Goal: Task Accomplishment & Management: Manage account settings

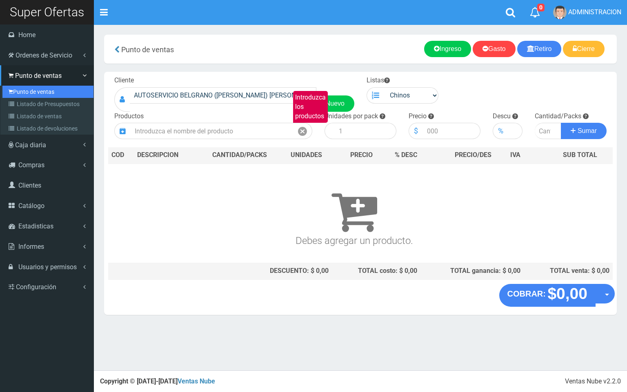
click at [31, 94] on link "Punto de ventas" at bounding box center [47, 92] width 91 height 12
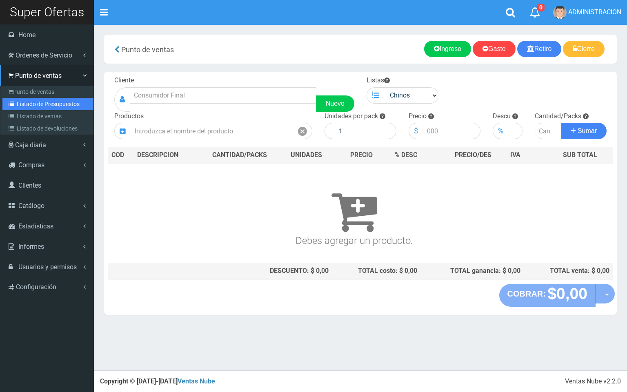
click at [29, 101] on link "Listado de Presupuestos" at bounding box center [47, 104] width 91 height 12
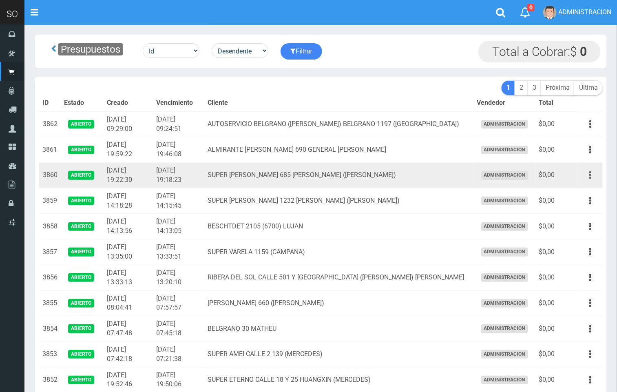
click at [588, 173] on button "button" at bounding box center [590, 175] width 18 height 14
click at [577, 185] on ul "Editar Imprimir Eliminar" at bounding box center [567, 215] width 65 height 67
click at [584, 178] on button "button" at bounding box center [590, 175] width 18 height 14
click at [579, 195] on link "Editar" at bounding box center [567, 195] width 64 height 18
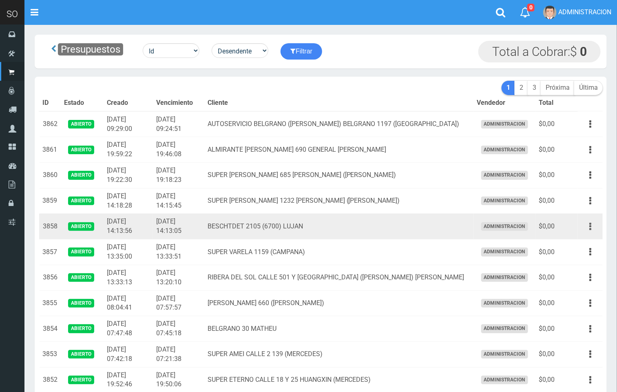
click at [590, 226] on icon "button" at bounding box center [591, 227] width 2 height 14
click at [579, 240] on link "Editar" at bounding box center [567, 246] width 64 height 18
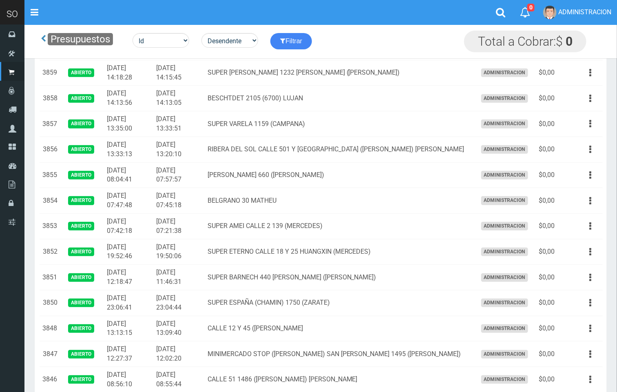
scroll to position [151, 0]
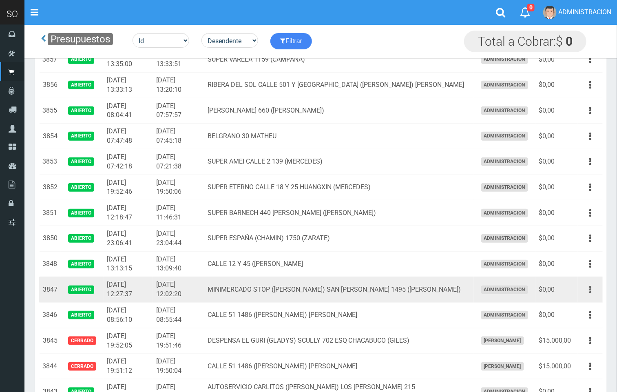
click at [586, 288] on button "button" at bounding box center [590, 290] width 18 height 14
click at [578, 310] on link "Editar" at bounding box center [567, 310] width 64 height 18
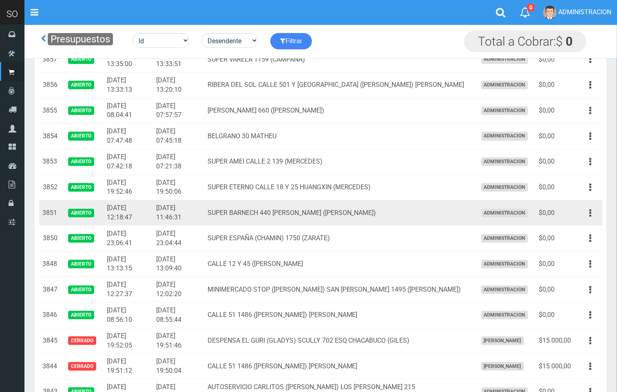
scroll to position [151, 0]
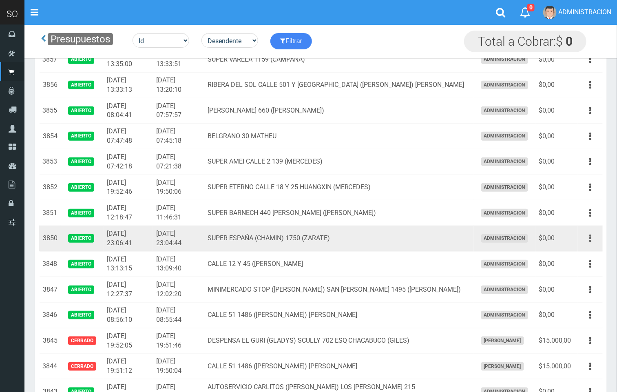
click at [594, 241] on button "button" at bounding box center [590, 238] width 18 height 14
click at [573, 252] on link "Editar" at bounding box center [567, 258] width 64 height 18
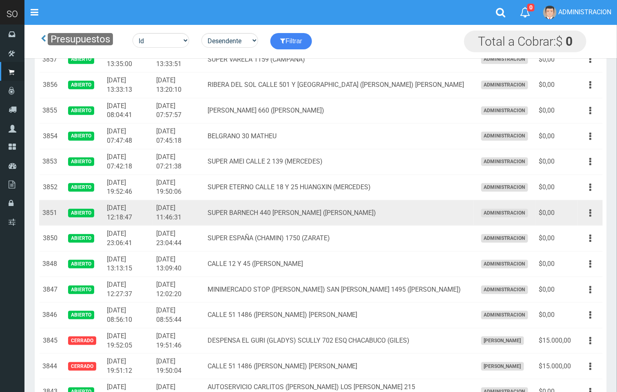
scroll to position [151, 0]
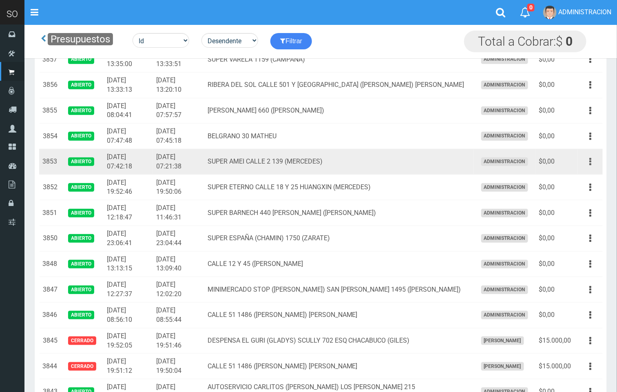
drag, startPoint x: 593, startPoint y: 162, endPoint x: 588, endPoint y: 171, distance: 10.8
click at [592, 162] on button "button" at bounding box center [590, 162] width 18 height 14
click at [584, 185] on link "Editar" at bounding box center [567, 182] width 64 height 18
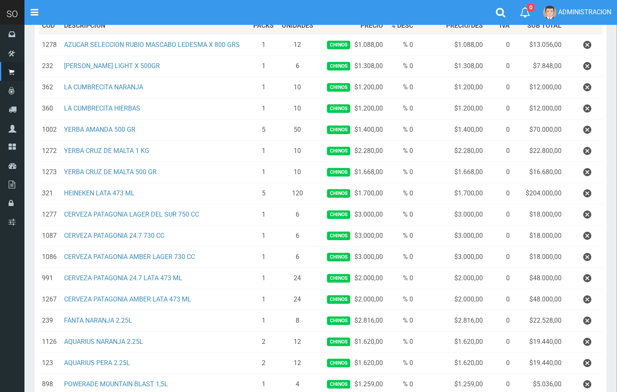
scroll to position [126, 0]
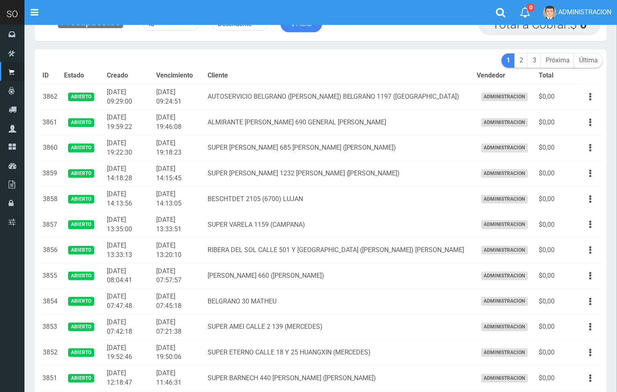
scroll to position [4, 0]
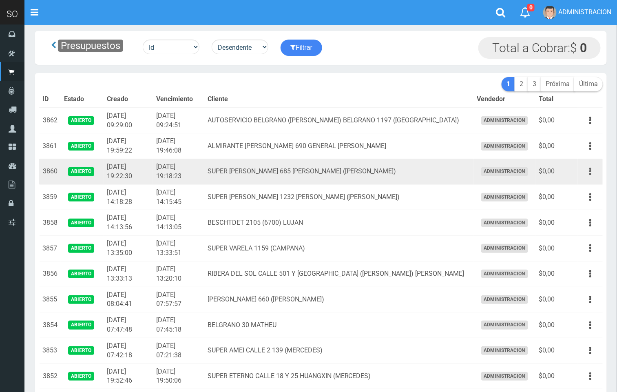
click at [587, 174] on button "button" at bounding box center [590, 171] width 18 height 14
click at [586, 188] on link "Editar" at bounding box center [567, 191] width 64 height 18
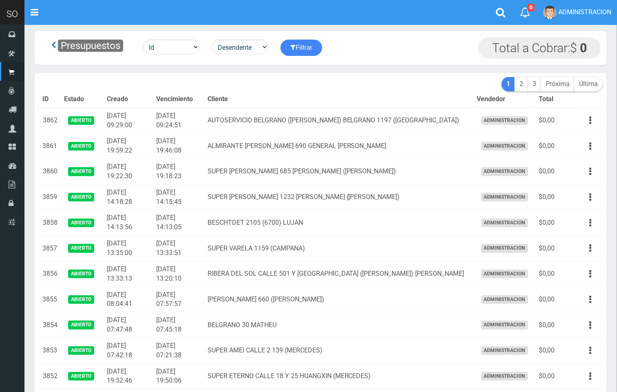
scroll to position [4, 0]
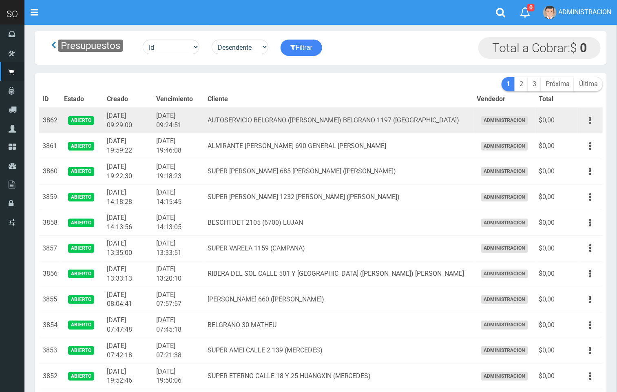
click at [595, 118] on button "button" at bounding box center [590, 120] width 18 height 14
click at [582, 140] on link "Editar" at bounding box center [567, 140] width 64 height 18
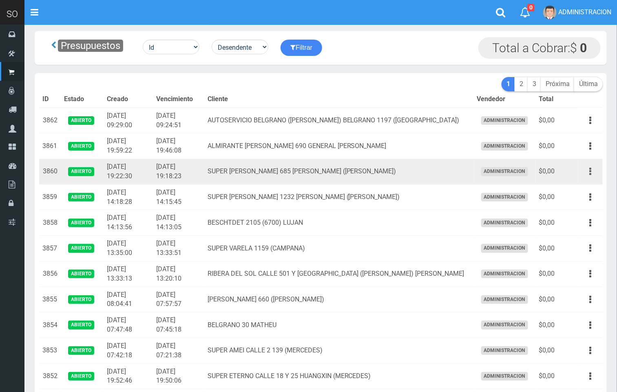
scroll to position [4, 0]
click at [592, 173] on button "button" at bounding box center [590, 171] width 18 height 14
click at [589, 190] on link "Editar" at bounding box center [567, 191] width 64 height 18
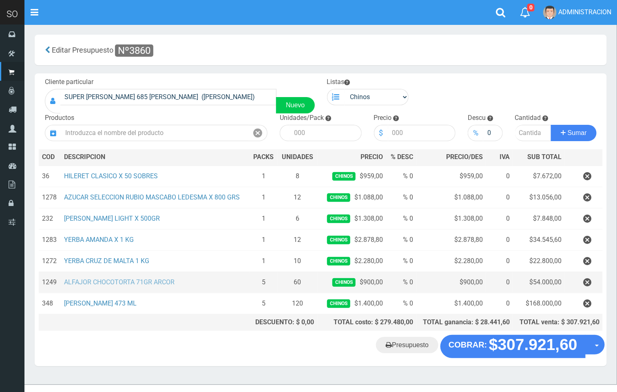
click at [133, 280] on link "ALFAJOR CHOCOTORTA 71GR ARCOR" at bounding box center [119, 282] width 111 height 8
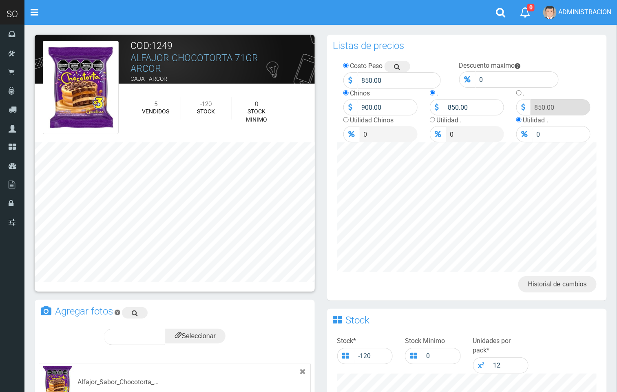
drag, startPoint x: 165, startPoint y: 67, endPoint x: 132, endPoint y: 60, distance: 33.8
click at [132, 60] on h3 "ALFAJOR CHOCOTORTA 71GR ARCOR" at bounding box center [206, 63] width 151 height 21
copy link "ALFAJOR CHOCOTORTA 71GR ARCOR"
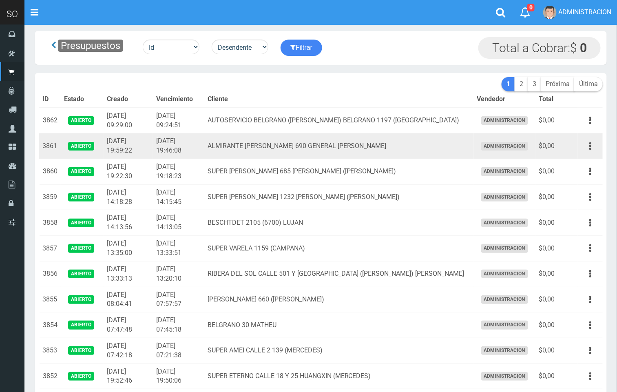
scroll to position [4, 0]
click at [593, 147] on button "button" at bounding box center [590, 146] width 18 height 14
click at [584, 164] on link "Editar" at bounding box center [567, 166] width 64 height 18
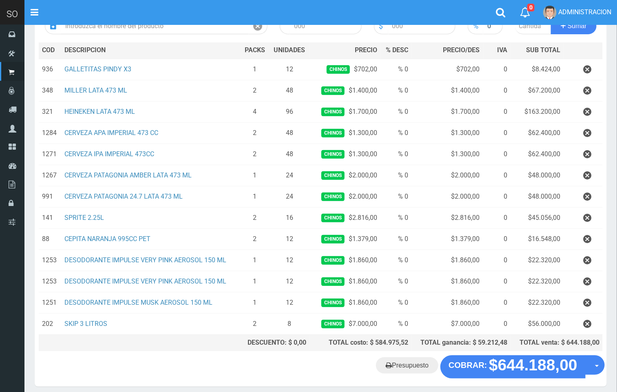
scroll to position [108, 0]
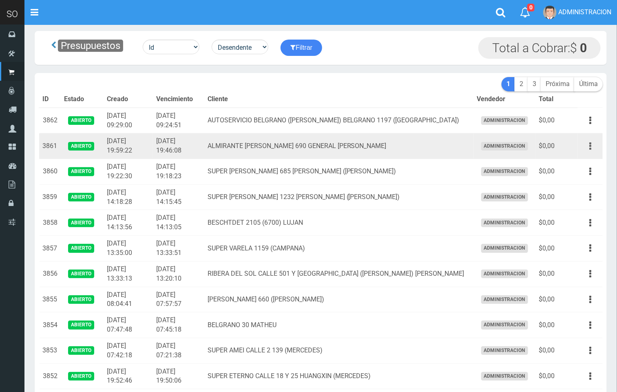
scroll to position [4, 0]
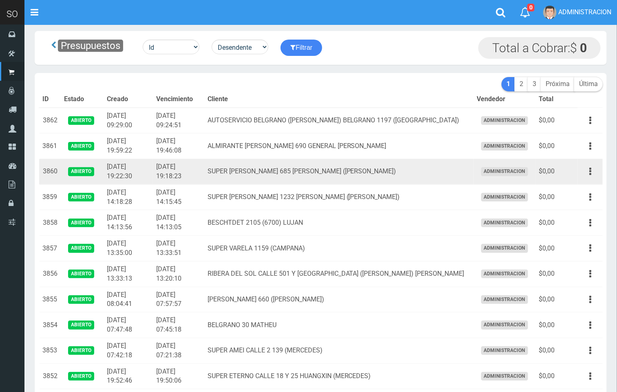
drag, startPoint x: 589, startPoint y: 171, endPoint x: 581, endPoint y: 188, distance: 19.0
click at [589, 171] on button "button" at bounding box center [590, 171] width 18 height 14
click at [570, 193] on link "Editar" at bounding box center [567, 191] width 64 height 18
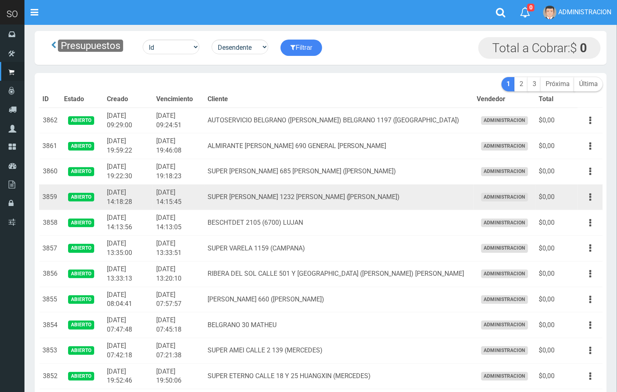
scroll to position [4, 0]
click at [594, 191] on button "button" at bounding box center [590, 197] width 18 height 14
click at [583, 217] on link "Editar" at bounding box center [567, 217] width 64 height 18
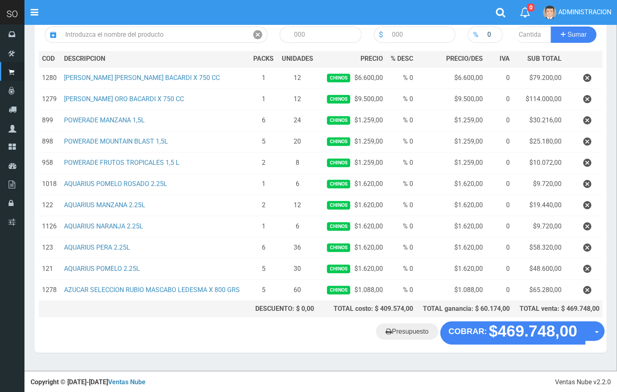
scroll to position [97, 0]
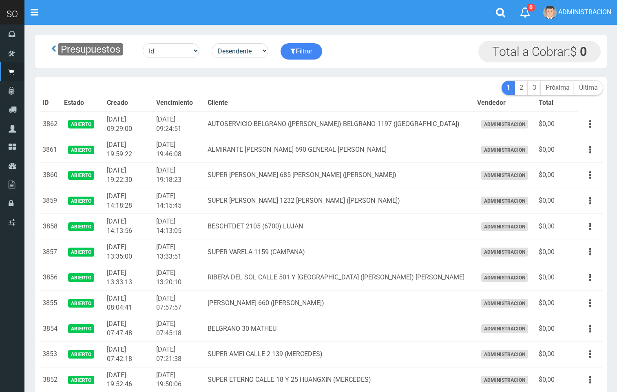
scroll to position [4, 0]
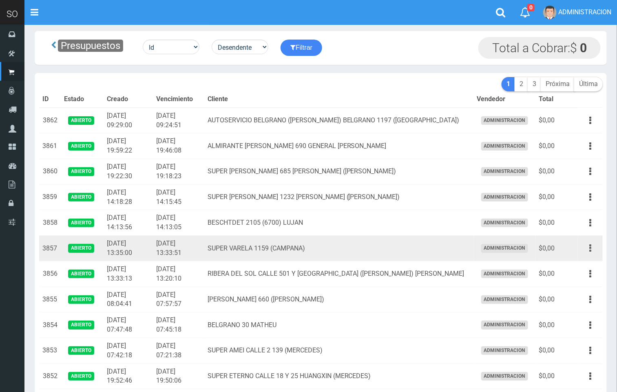
click at [595, 243] on button "button" at bounding box center [590, 248] width 18 height 14
click at [590, 266] on link "Editar" at bounding box center [567, 268] width 64 height 18
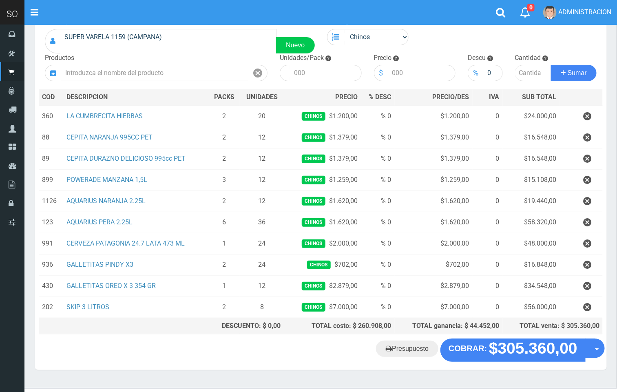
scroll to position [77, 0]
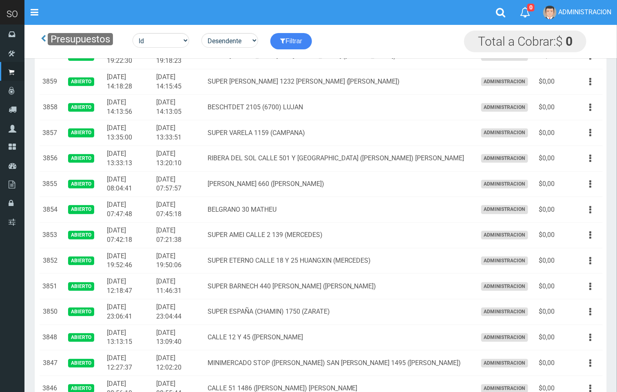
scroll to position [151, 0]
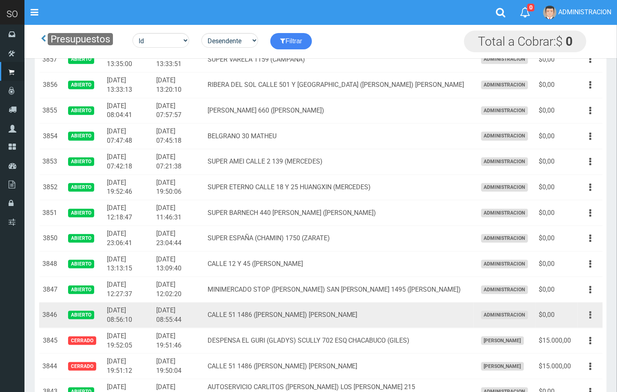
click at [591, 317] on icon "button" at bounding box center [591, 315] width 2 height 14
click at [573, 335] on link "Editar" at bounding box center [567, 335] width 64 height 18
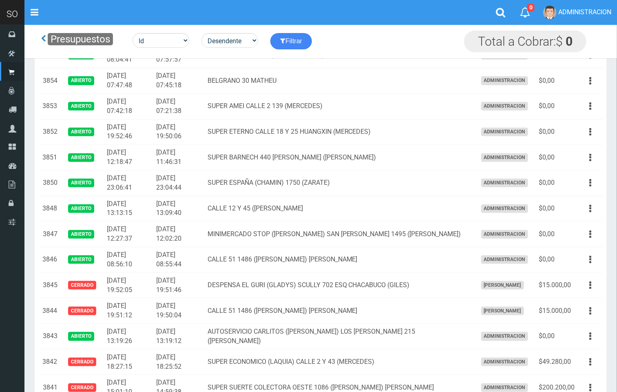
scroll to position [224, 0]
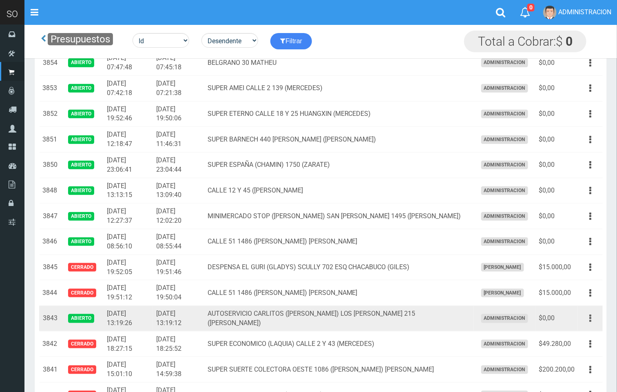
click at [590, 322] on icon "button" at bounding box center [591, 318] width 2 height 14
click at [578, 339] on link "Editar" at bounding box center [567, 338] width 64 height 18
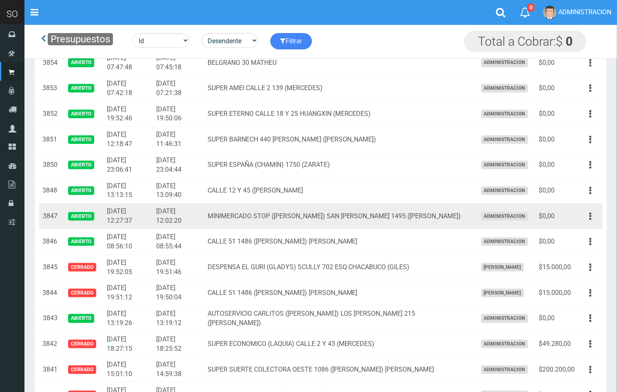
scroll to position [224, 0]
click at [595, 218] on button "button" at bounding box center [590, 216] width 18 height 14
click at [589, 240] on link "Editar" at bounding box center [567, 236] width 64 height 18
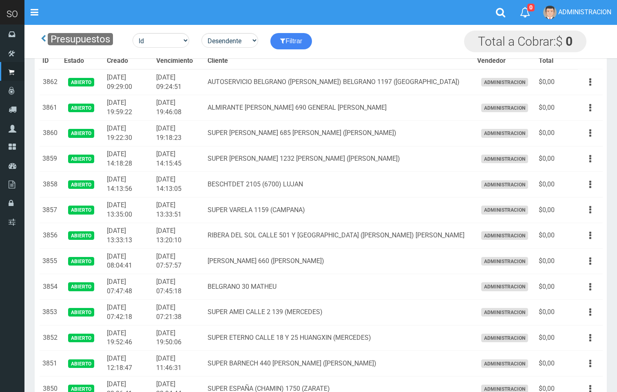
scroll to position [224, 0]
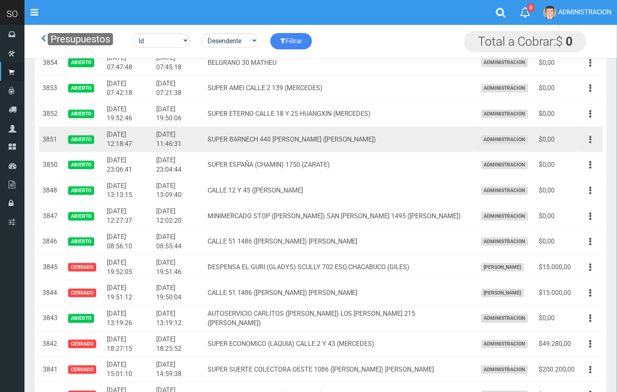
click at [592, 146] on button "button" at bounding box center [590, 140] width 18 height 14
click at [584, 163] on link "Editar" at bounding box center [567, 160] width 64 height 18
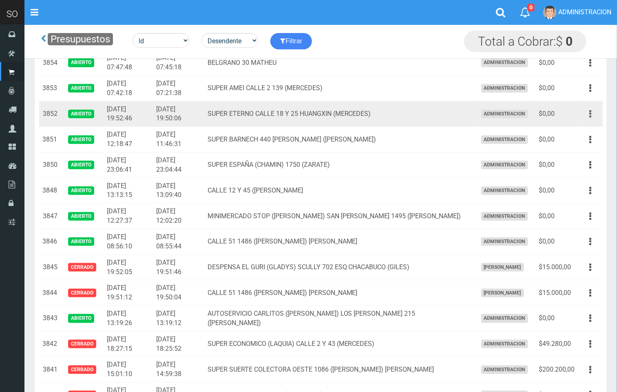
click at [595, 114] on button "button" at bounding box center [590, 114] width 18 height 14
click at [588, 131] on link "Editar" at bounding box center [567, 134] width 64 height 18
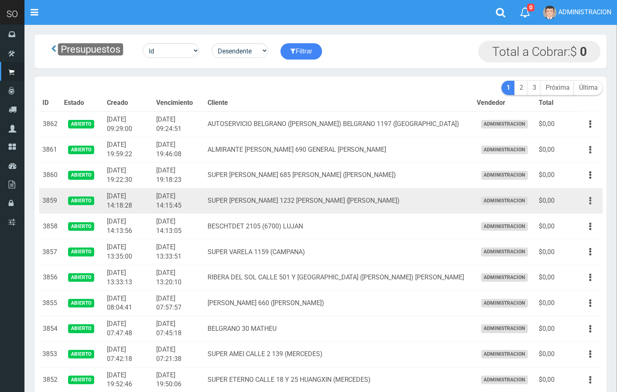
click at [590, 200] on icon "button" at bounding box center [591, 201] width 2 height 14
click at [586, 220] on link "Editar" at bounding box center [567, 221] width 64 height 18
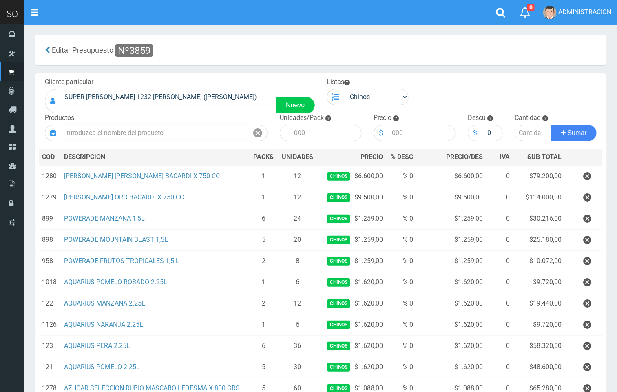
scroll to position [98, 0]
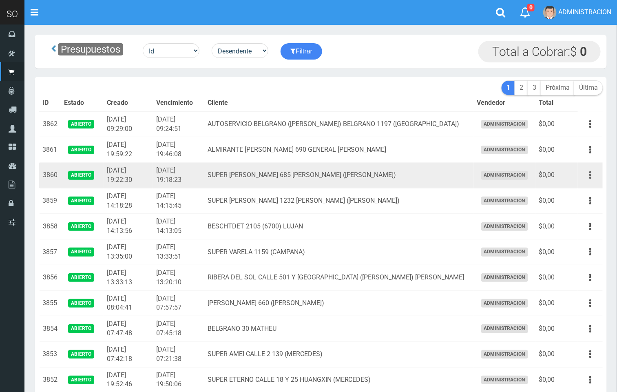
click at [597, 174] on button "button" at bounding box center [590, 175] width 18 height 14
click at [583, 196] on link "Editar" at bounding box center [567, 195] width 64 height 18
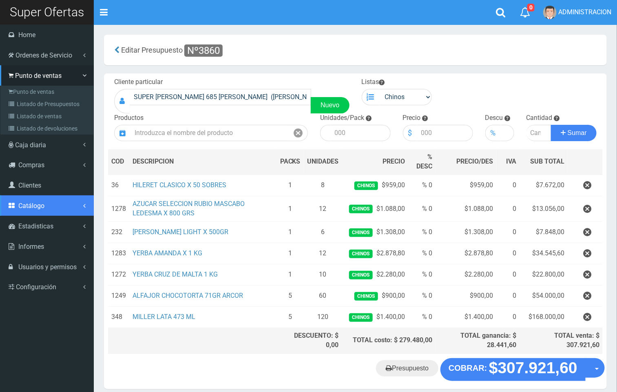
click at [44, 204] on span "Catálogo" at bounding box center [31, 206] width 26 height 8
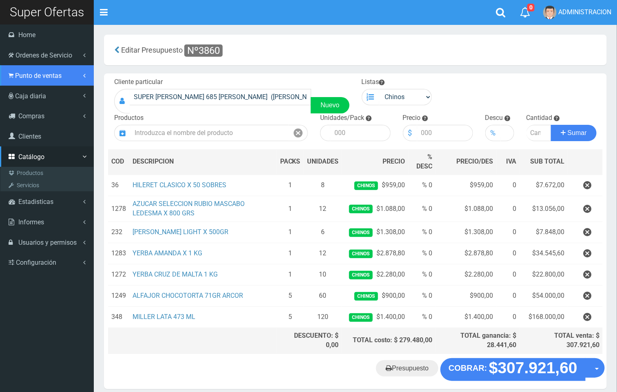
click at [38, 75] on span "Punto de ventas" at bounding box center [38, 76] width 47 height 8
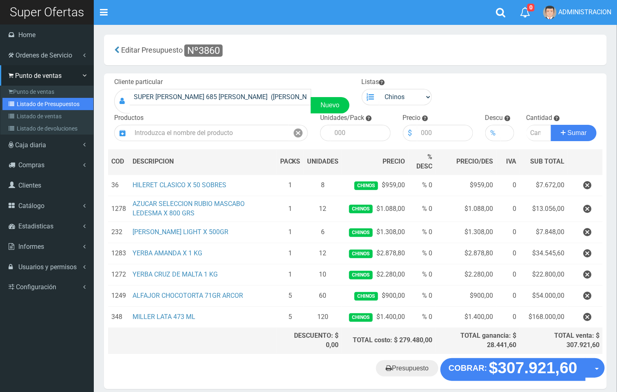
click at [35, 102] on link "Listado de Presupuestos" at bounding box center [47, 104] width 91 height 12
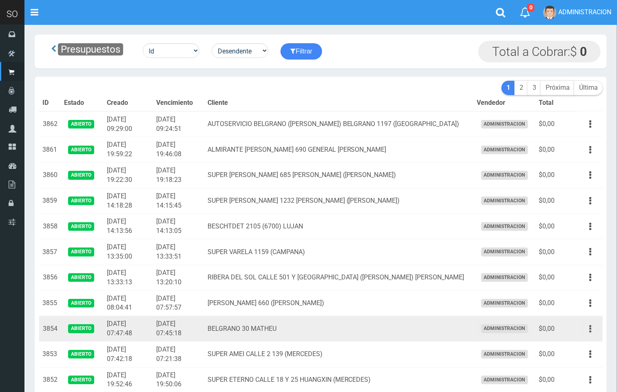
click at [591, 328] on icon "button" at bounding box center [591, 329] width 2 height 14
click at [580, 344] on link "Editar" at bounding box center [567, 349] width 64 height 18
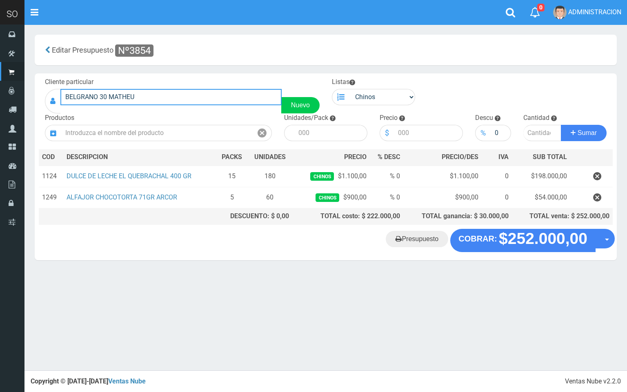
click at [108, 96] on input "BELGRANO 30 MATHEU" at bounding box center [170, 97] width 221 height 16
type input "BELGRANO 21 [PERSON_NAME]"
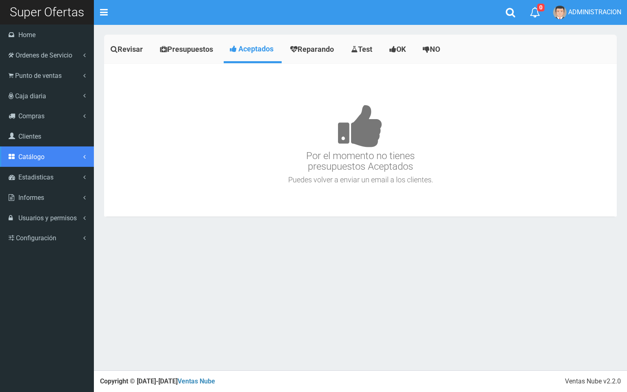
click at [35, 159] on span "Catálogo" at bounding box center [31, 157] width 26 height 8
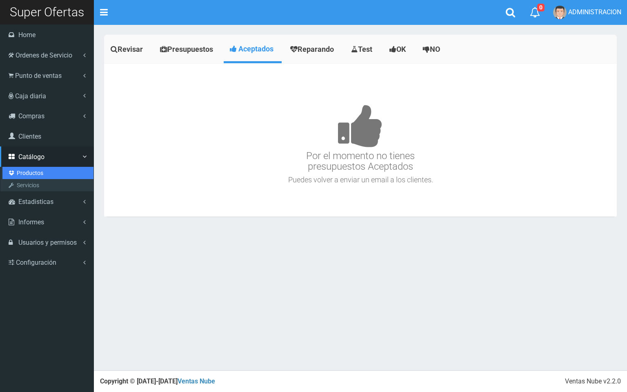
click at [31, 171] on link "Productos" at bounding box center [47, 173] width 91 height 12
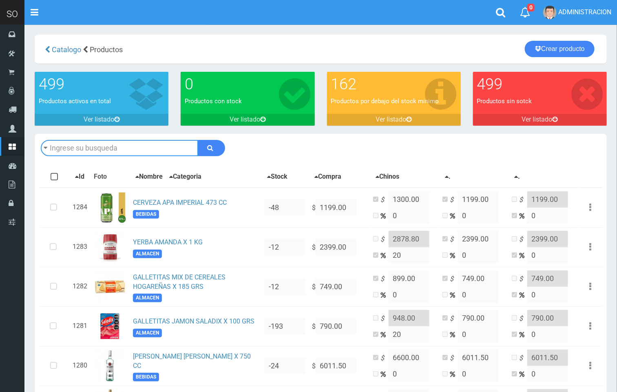
click at [89, 148] on input "text" at bounding box center [119, 148] width 157 height 16
type input "hein"
click at [198, 140] on button "submit" at bounding box center [211, 148] width 27 height 16
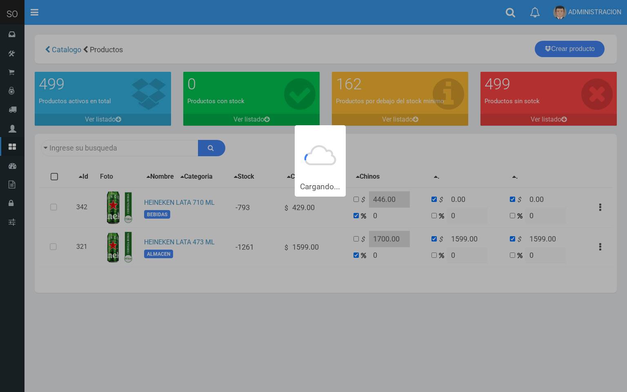
type input "[PERSON_NAME]"
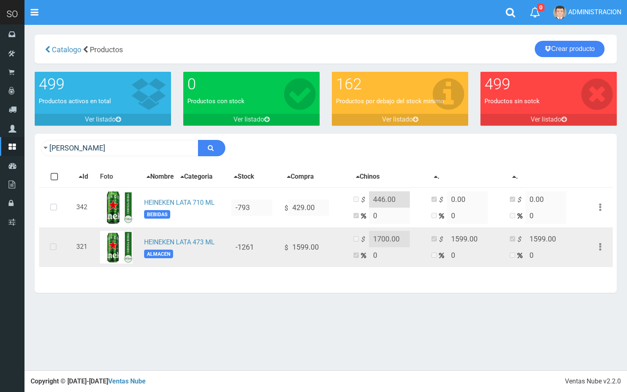
click at [288, 245] on td "$ 1599.00" at bounding box center [315, 247] width 69 height 40
drag, startPoint x: 289, startPoint y: 245, endPoint x: 284, endPoint y: 246, distance: 5.4
click at [284, 246] on td "$ 1599.00" at bounding box center [315, 247] width 69 height 40
copy td "$"
